Goal: Register for event/course

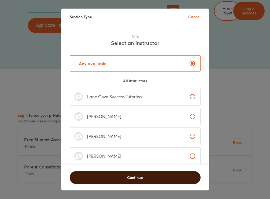
click at [135, 178] on span "Continue" at bounding box center [135, 177] width 117 height 5
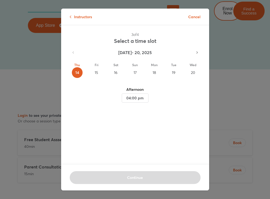
click at [98, 72] on div "15" at bounding box center [96, 72] width 11 height 11
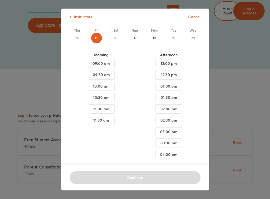
scroll to position [39, 0]
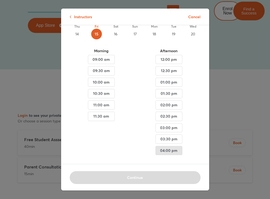
click at [110, 63] on span "04:00 pm" at bounding box center [101, 59] width 18 height 7
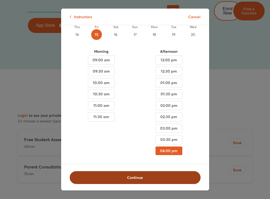
click at [143, 177] on span "Continue" at bounding box center [135, 177] width 117 height 5
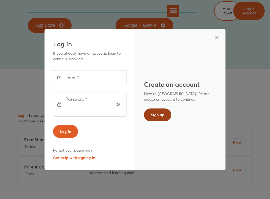
click at [163, 116] on span "Sign up" at bounding box center [157, 114] width 13 height 5
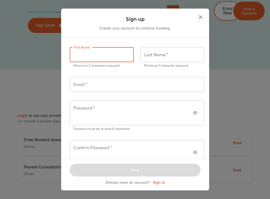
click at [106, 61] on input "text" at bounding box center [102, 54] width 64 height 15
type input "***"
click at [159, 62] on input "text" at bounding box center [172, 54] width 64 height 15
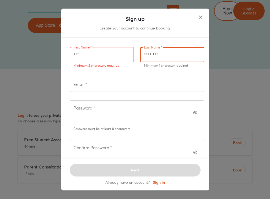
type input "********"
click at [147, 92] on input "text" at bounding box center [137, 84] width 135 height 15
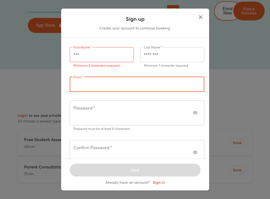
paste input "**********"
type input "**********"
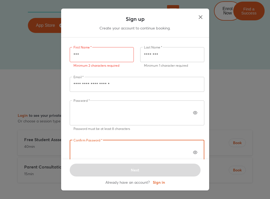
click at [194, 113] on button "button" at bounding box center [195, 112] width 11 height 11
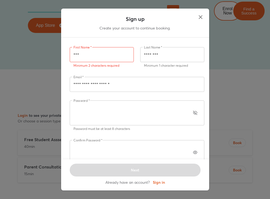
click at [193, 150] on icon "button" at bounding box center [195, 152] width 4 height 4
click at [156, 163] on div "Next Already have an account? Sign in" at bounding box center [135, 174] width 148 height 31
click at [101, 62] on input "***" at bounding box center [102, 54] width 64 height 15
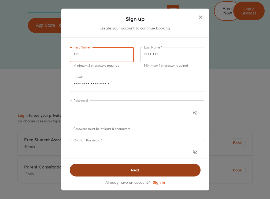
type input "***"
click at [127, 164] on button "Next" at bounding box center [135, 170] width 131 height 13
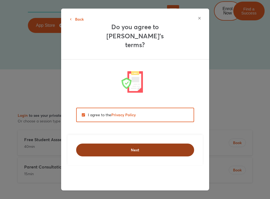
click at [122, 147] on span "Next" at bounding box center [135, 149] width 104 height 5
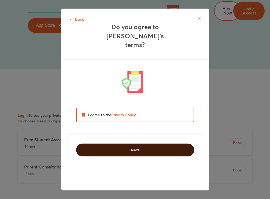
click at [127, 144] on button "Next" at bounding box center [135, 150] width 118 height 13
click at [128, 144] on button "Next" at bounding box center [135, 150] width 118 height 13
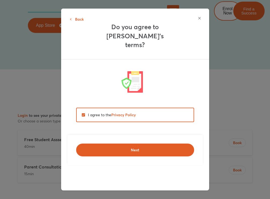
click at [77, 19] on span "Back" at bounding box center [77, 19] width 14 height 7
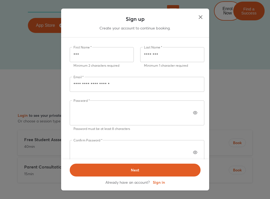
click at [193, 115] on icon "button" at bounding box center [195, 113] width 4 height 4
click at [194, 147] on button "button" at bounding box center [195, 152] width 11 height 11
click at [135, 92] on input "**********" at bounding box center [137, 84] width 135 height 15
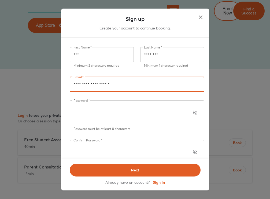
drag, startPoint x: 135, startPoint y: 92, endPoint x: 55, endPoint y: 91, distance: 80.1
click at [55, 91] on div "**********" at bounding box center [135, 99] width 270 height 199
drag, startPoint x: 131, startPoint y: 91, endPoint x: 62, endPoint y: 91, distance: 68.6
click at [62, 91] on div "**********" at bounding box center [135, 99] width 148 height 122
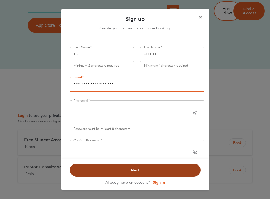
type input "**********"
click at [133, 168] on span "Next" at bounding box center [135, 170] width 117 height 5
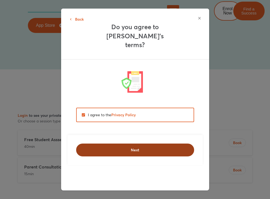
click at [148, 147] on span "Next" at bounding box center [135, 149] width 104 height 5
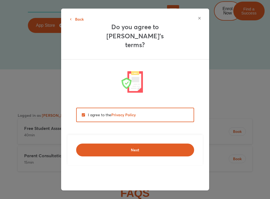
scroll to position [3324, 0]
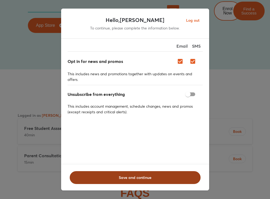
click at [139, 180] on span "Save and continue" at bounding box center [135, 177] width 117 height 5
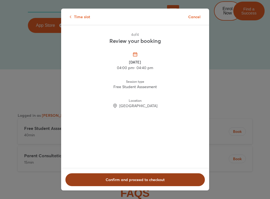
click at [150, 180] on span "Confirm and proceed to checkout" at bounding box center [134, 179] width 125 height 5
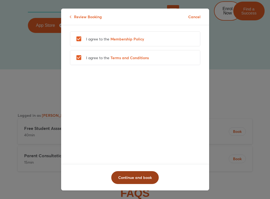
click at [136, 176] on span "Continue and book" at bounding box center [135, 177] width 34 height 5
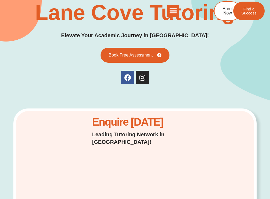
scroll to position [0, 0]
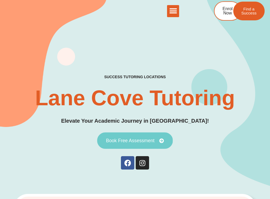
click at [125, 142] on span "Book Free Assessment" at bounding box center [130, 140] width 49 height 5
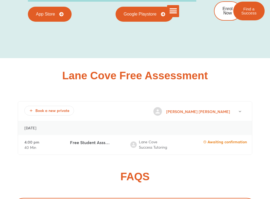
scroll to position [3337, 0]
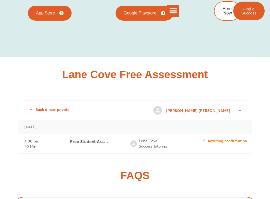
click at [152, 138] on p "Lane Cove Success Tutoring" at bounding box center [155, 143] width 32 height 10
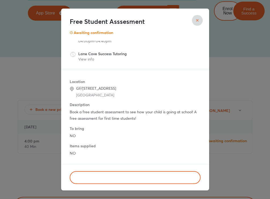
scroll to position [0, 0]
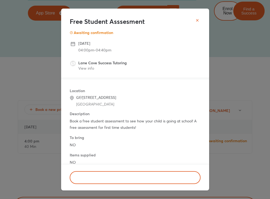
click at [196, 21] on icon "close" at bounding box center [197, 20] width 2 height 2
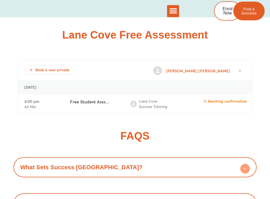
scroll to position [3378, 0]
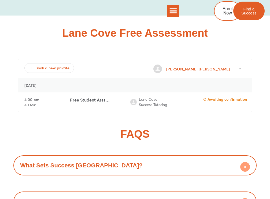
click at [192, 158] on div "What Sets Success [GEOGRAPHIC_DATA]?" at bounding box center [134, 165] width 237 height 15
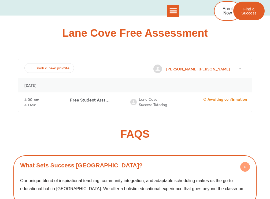
click at [193, 158] on div "What Sets Success [GEOGRAPHIC_DATA]?" at bounding box center [134, 165] width 237 height 15
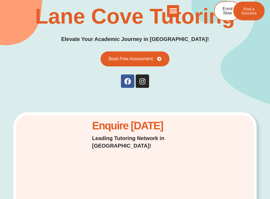
scroll to position [0, 0]
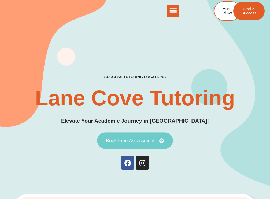
click at [145, 138] on link "Book Free Assessment" at bounding box center [135, 140] width 76 height 17
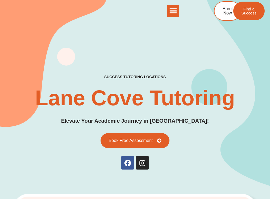
click at [174, 10] on icon "Menu Toggle" at bounding box center [173, 11] width 8 height 8
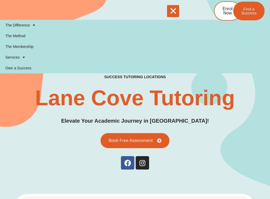
scroll to position [3324, 0]
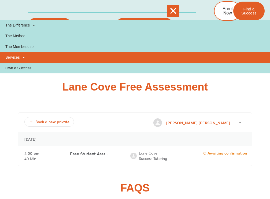
click at [35, 62] on link "Services" at bounding box center [135, 57] width 270 height 11
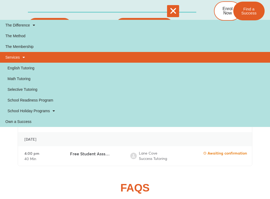
click at [36, 58] on link "Services" at bounding box center [135, 57] width 270 height 11
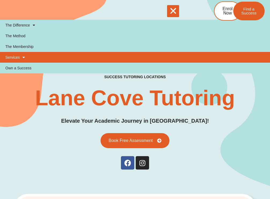
click at [36, 58] on link "Services" at bounding box center [135, 57] width 270 height 11
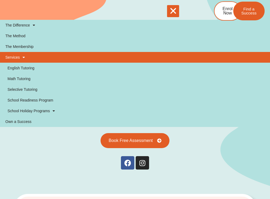
click at [36, 58] on link "Services" at bounding box center [135, 57] width 270 height 11
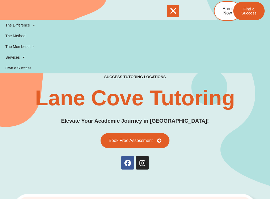
scroll to position [3324, 0]
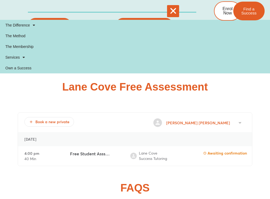
click at [176, 8] on icon "Menu Toggle" at bounding box center [173, 11] width 8 height 8
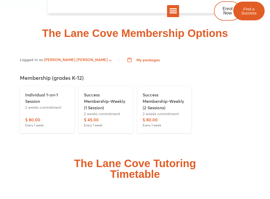
scroll to position [1733, 0]
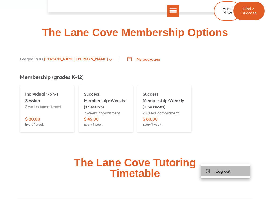
click at [227, 170] on li "Log out" at bounding box center [225, 171] width 50 height 10
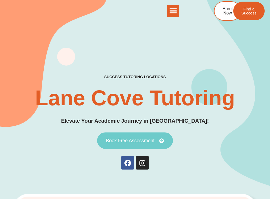
click at [127, 145] on link "Book Free Assessment" at bounding box center [135, 140] width 76 height 17
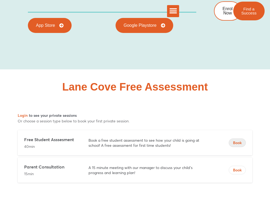
click at [241, 140] on span "Book" at bounding box center [237, 142] width 17 height 5
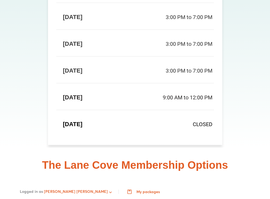
scroll to position [1507, 0]
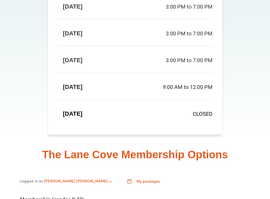
click at [109, 181] on icon "button" at bounding box center [110, 182] width 3 height 2
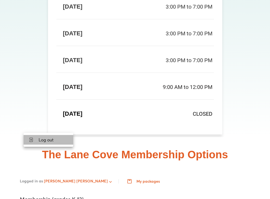
click at [61, 139] on li "Log out" at bounding box center [49, 140] width 50 height 10
